Goal: Check status: Check status

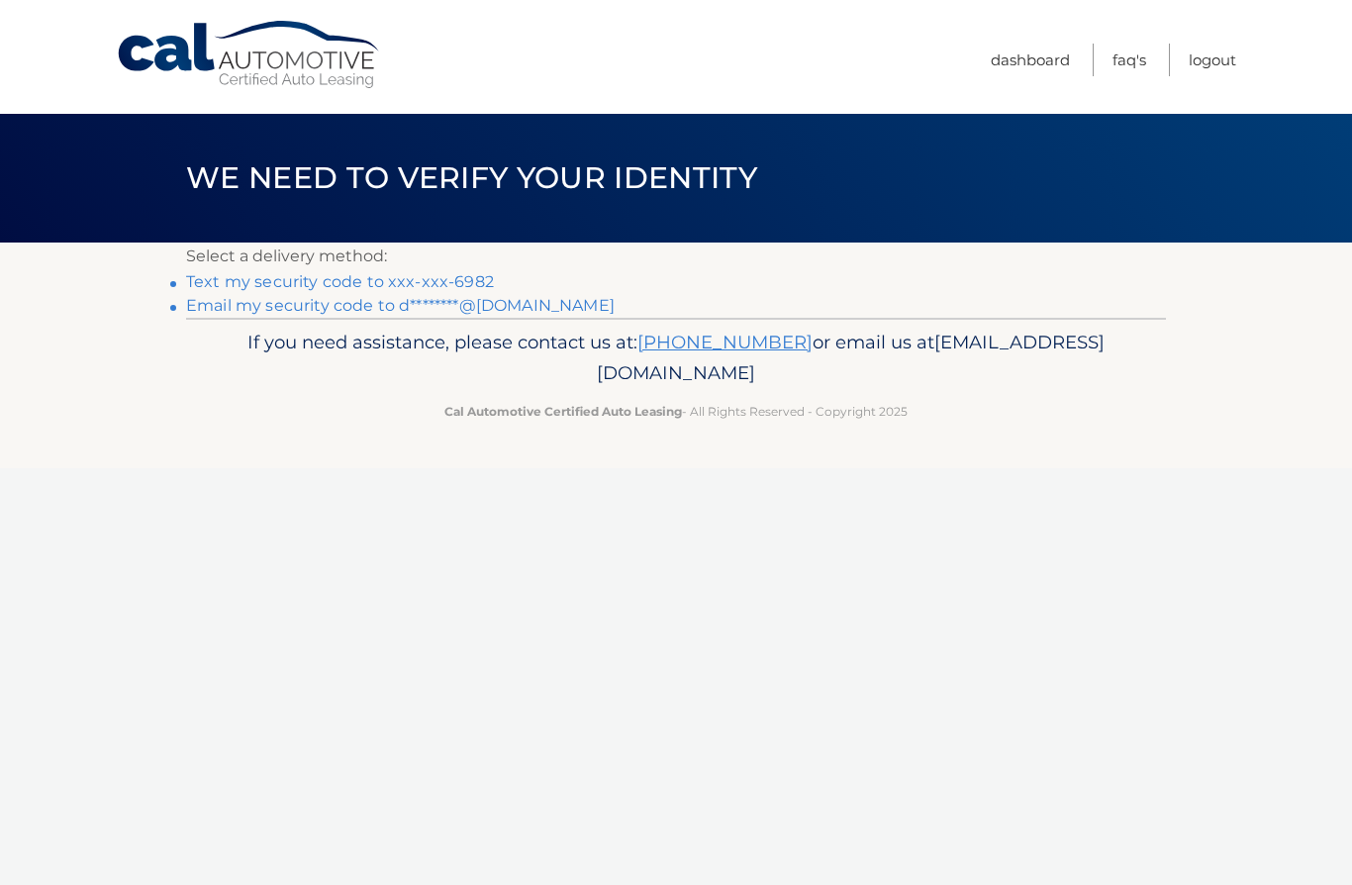
click at [457, 284] on link "Text my security code to xxx-xxx-6982" at bounding box center [340, 281] width 308 height 19
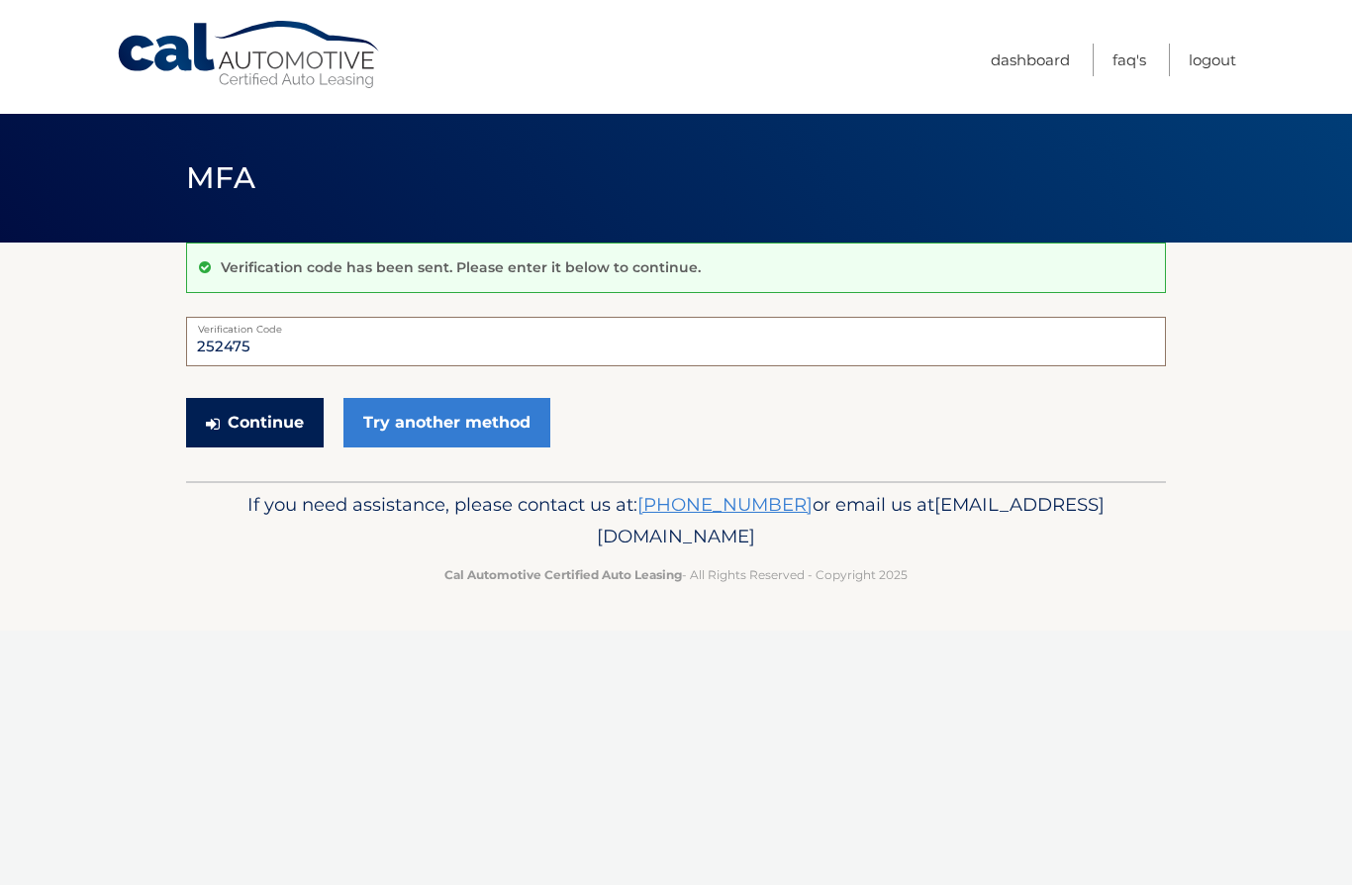
type input "252475"
click at [273, 419] on button "Continue" at bounding box center [255, 422] width 138 height 49
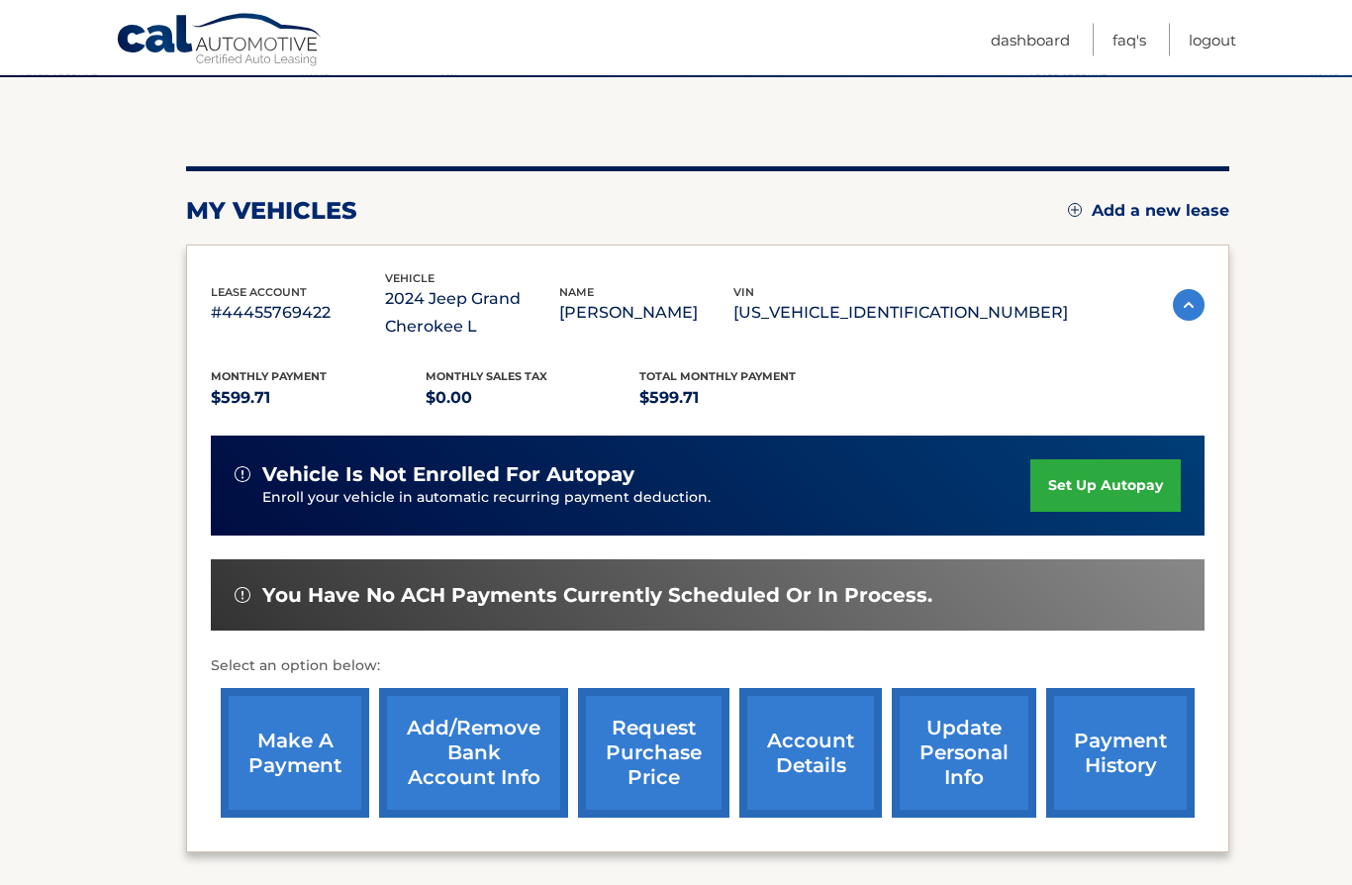
scroll to position [251, 0]
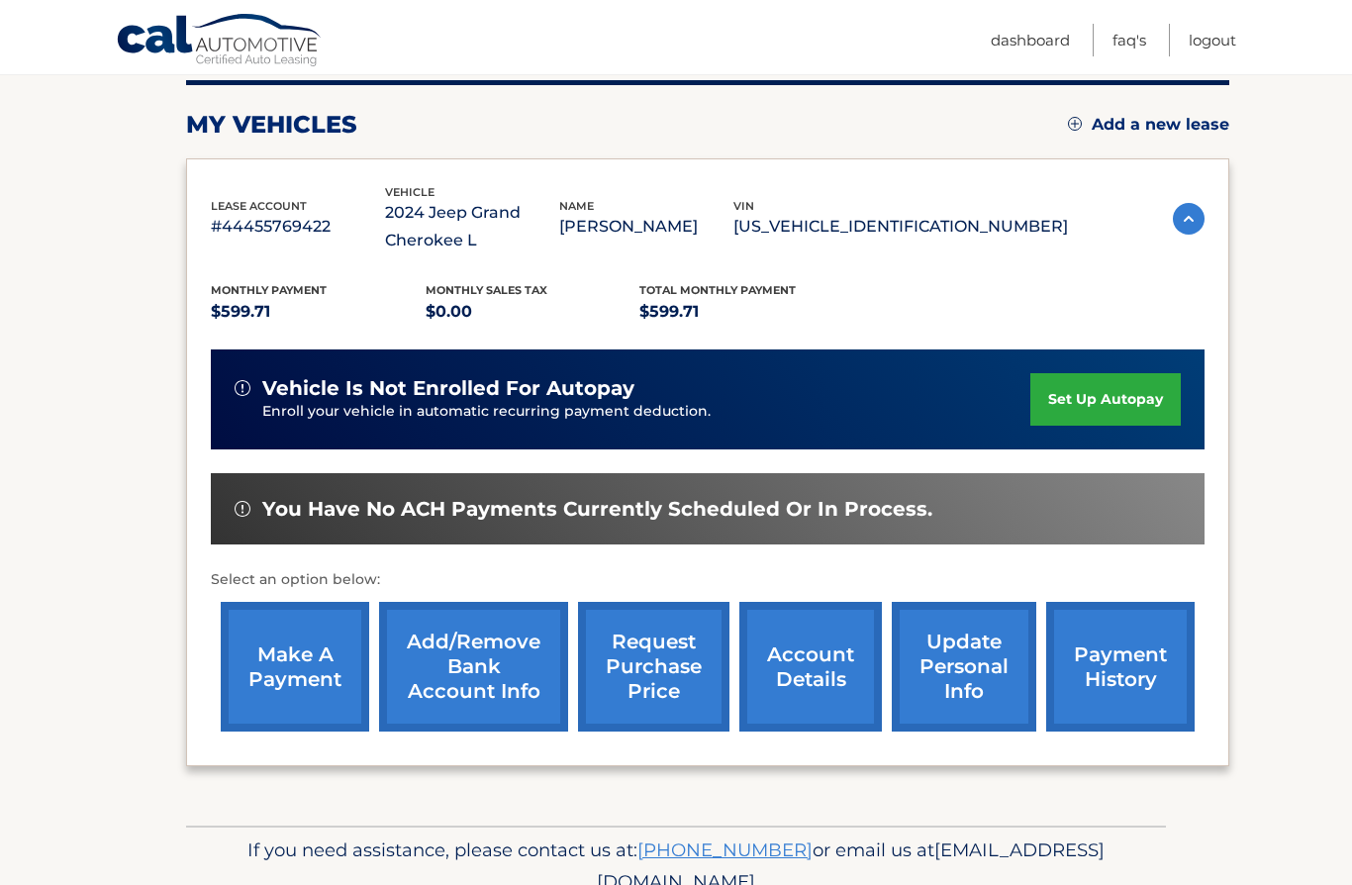
click at [1109, 668] on link "payment history" at bounding box center [1120, 667] width 148 height 130
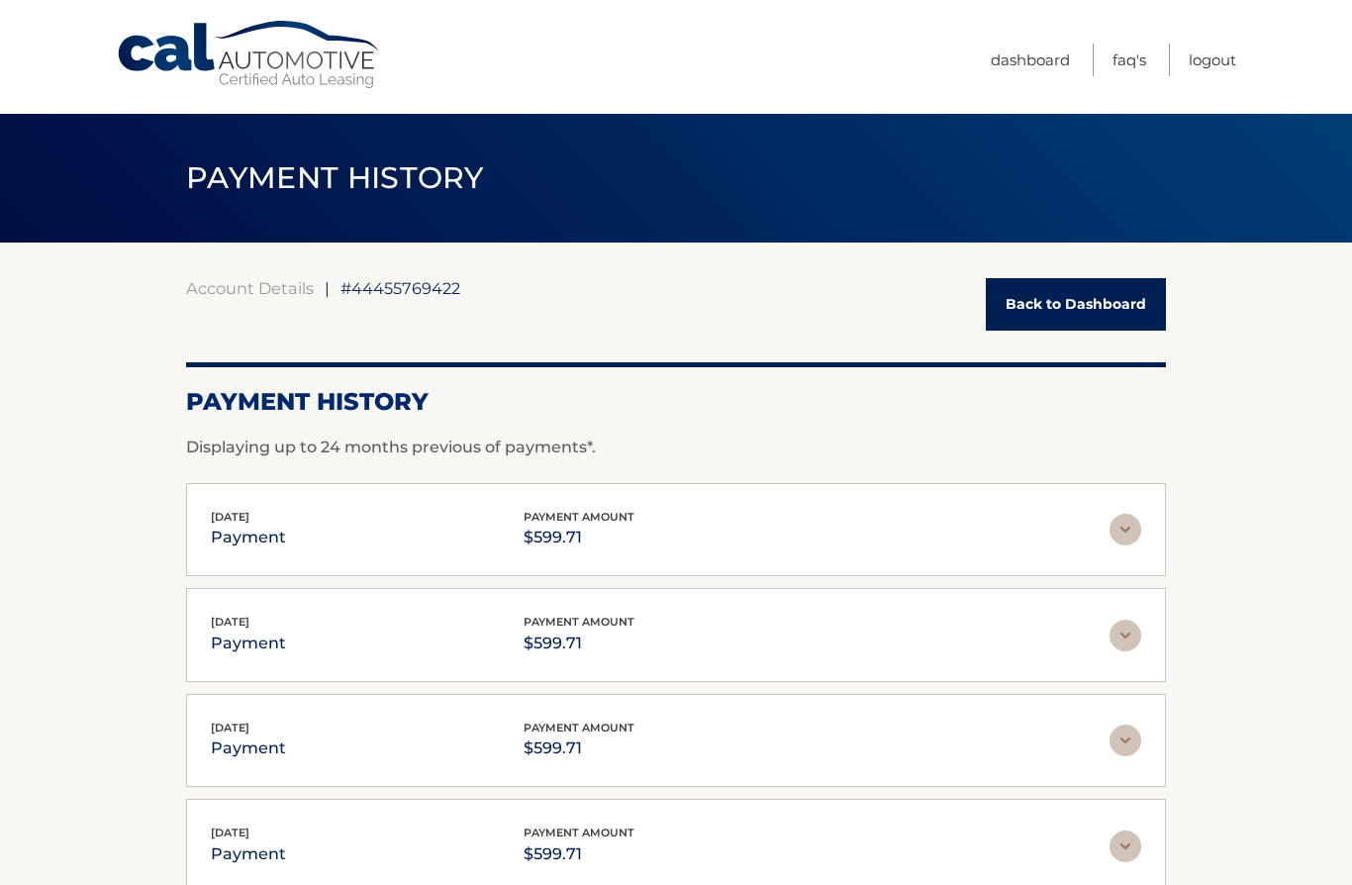
click at [1121, 320] on link "Back to Dashboard" at bounding box center [1076, 304] width 180 height 52
click at [1133, 304] on link "Back to Dashboard" at bounding box center [1076, 304] width 180 height 52
click at [1094, 309] on link "Back to Dashboard" at bounding box center [1076, 304] width 180 height 52
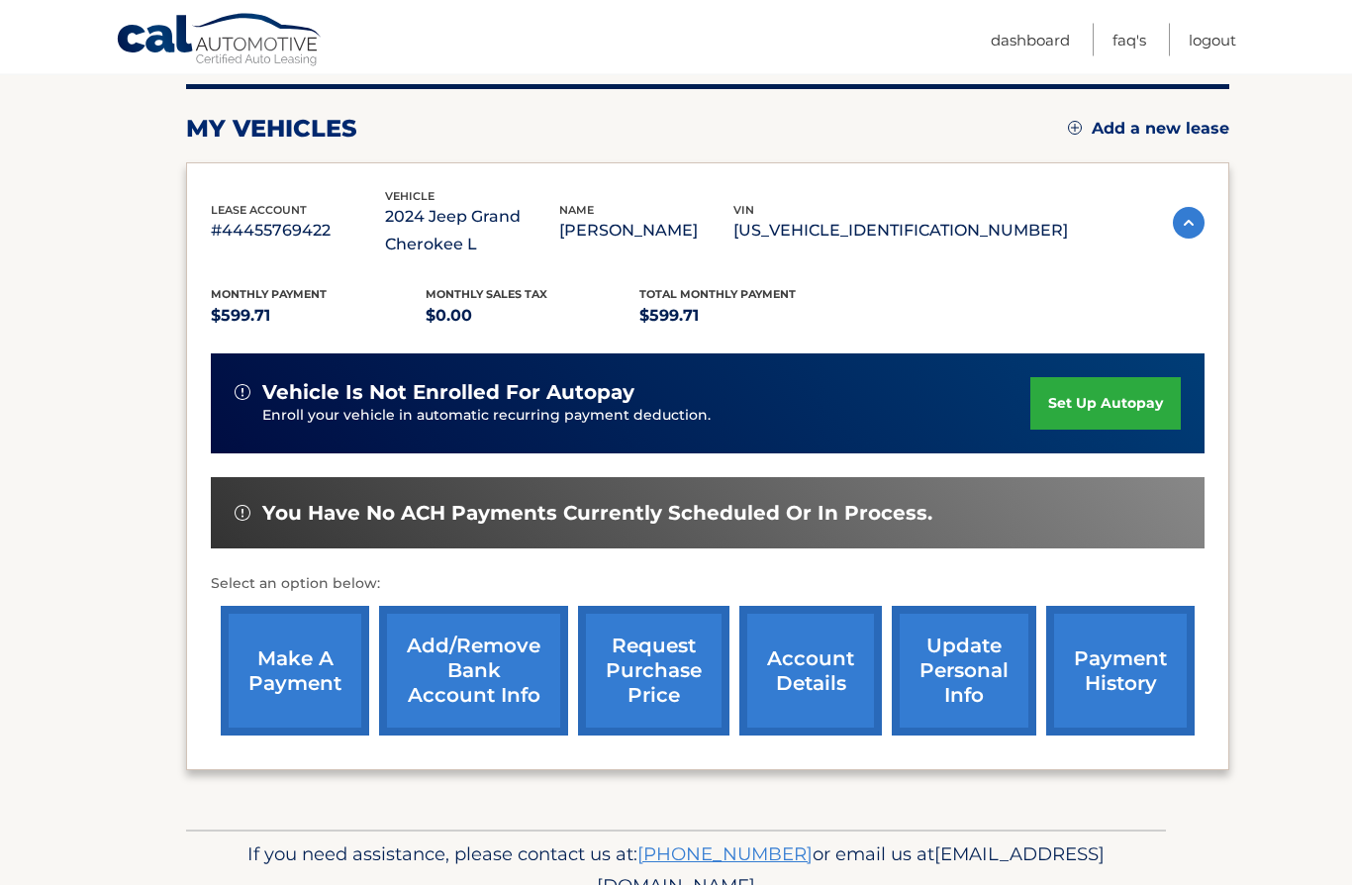
scroll to position [251, 0]
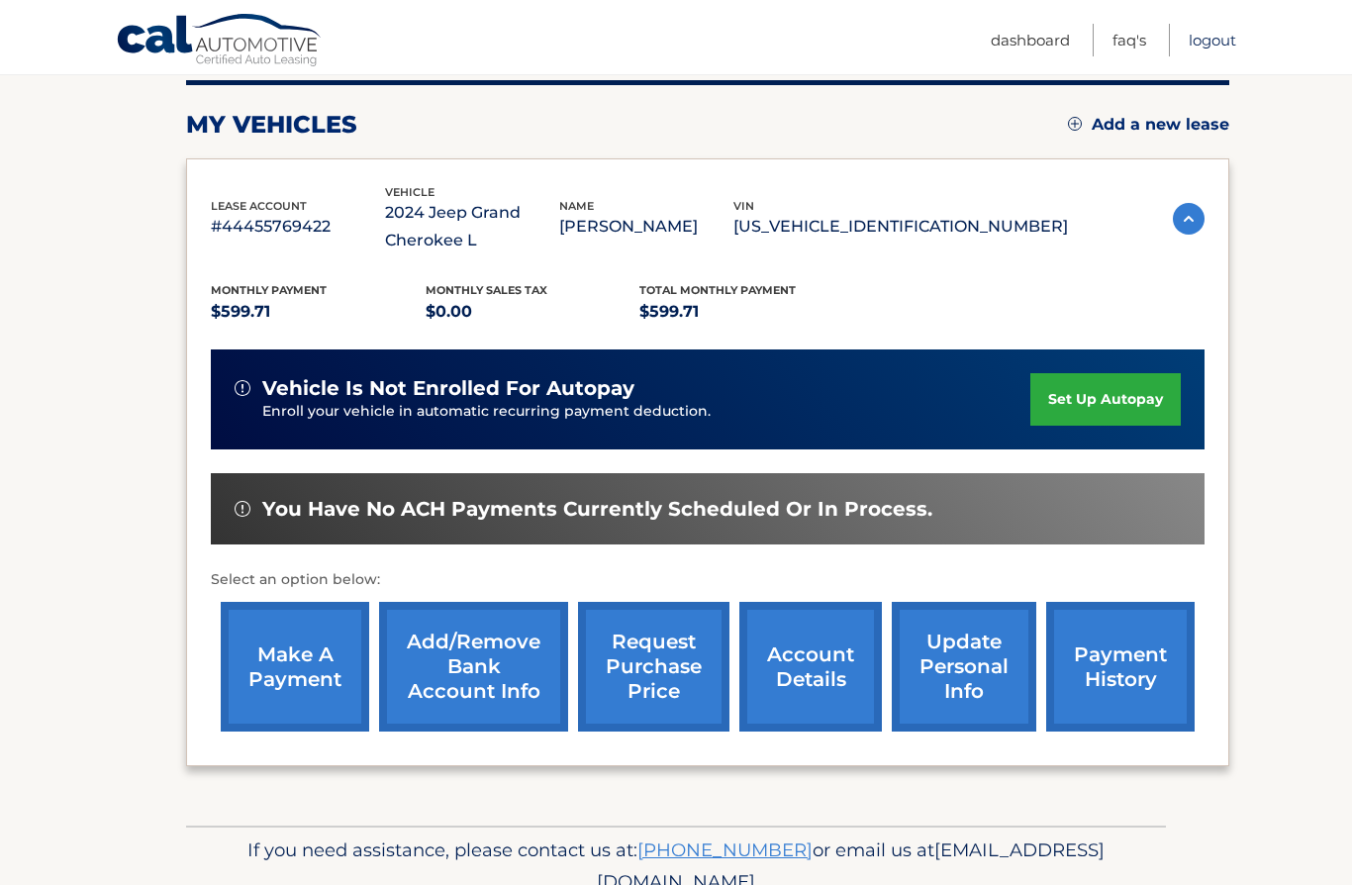
click at [1232, 48] on link "Logout" at bounding box center [1213, 40] width 48 height 33
